Goal: Task Accomplishment & Management: Manage account settings

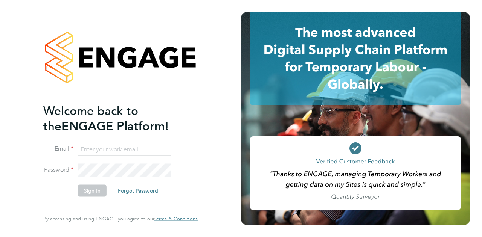
type input "[PERSON_NAME][EMAIL_ADDRESS][PERSON_NAME][PERSON_NAME][DOMAIN_NAME]"
click at [90, 191] on button "Sign In" at bounding box center [92, 191] width 29 height 12
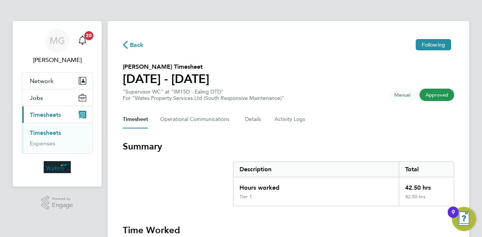
click at [84, 113] on icon "Main navigation" at bounding box center [83, 115] width 8 height 8
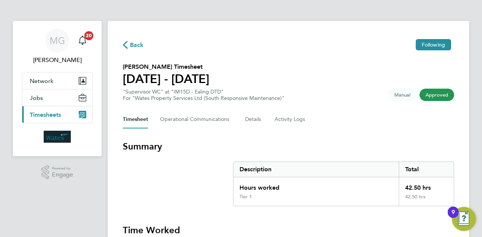
click at [84, 113] on icon "Main navigation" at bounding box center [83, 115] width 8 height 8
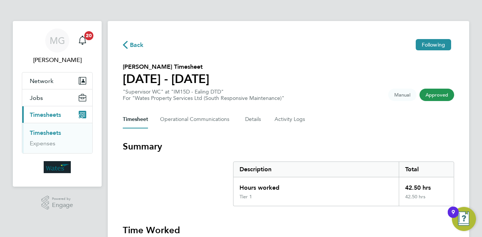
click at [51, 132] on link "Timesheets" at bounding box center [45, 132] width 31 height 7
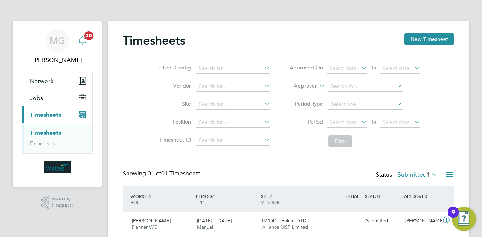
click at [82, 43] on icon "Main navigation" at bounding box center [82, 40] width 7 height 8
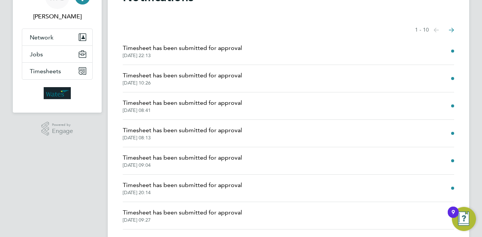
scroll to position [144, 0]
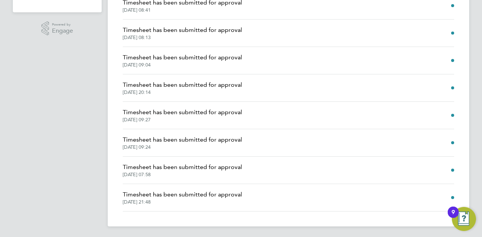
click at [204, 199] on span "12 Sep 2025, 21:48" at bounding box center [182, 202] width 119 height 6
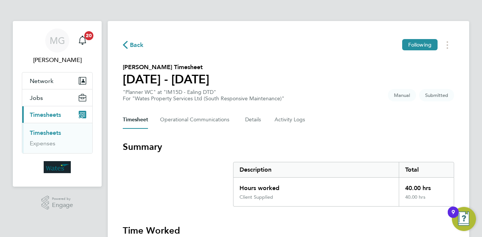
click at [126, 50] on svg-icon "button" at bounding box center [125, 46] width 5 height 7
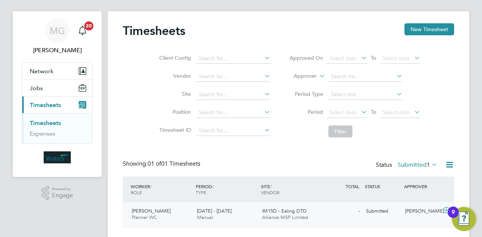
scroll to position [26, 0]
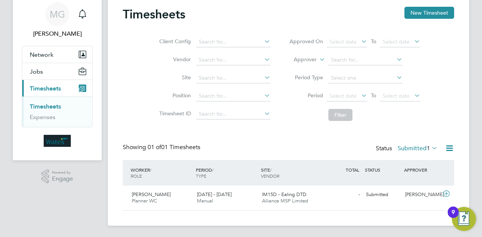
click at [464, 187] on div "Timesheets New Timesheet Client Config Vendor Site Position Timesheet ID Approv…" at bounding box center [288, 110] width 361 height 231
click at [65, 54] on button "Network" at bounding box center [57, 54] width 70 height 17
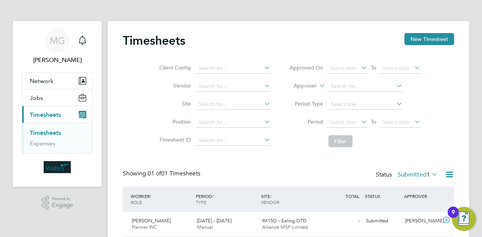
scroll to position [0, 0]
